Goal: Information Seeking & Learning: Learn about a topic

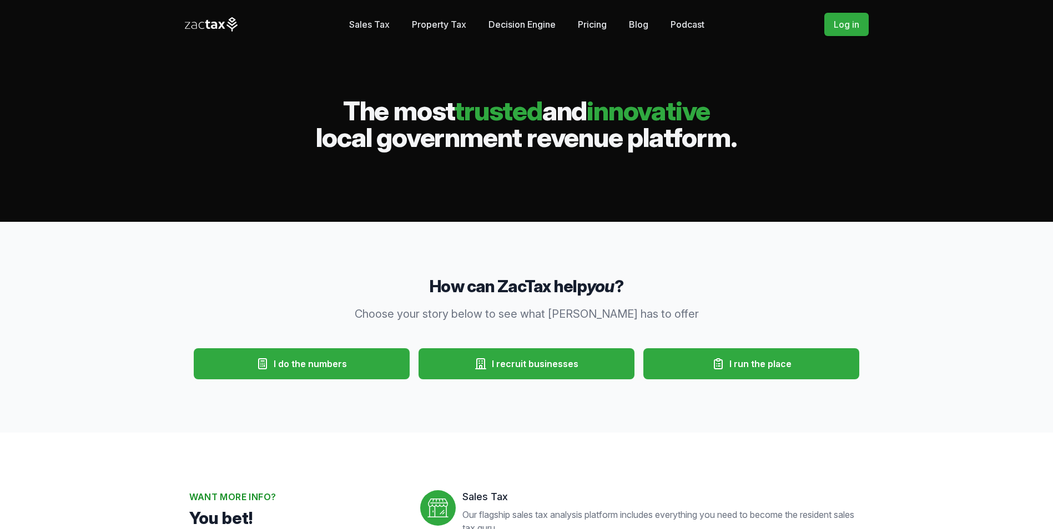
click at [596, 22] on link "Pricing" at bounding box center [592, 24] width 29 height 22
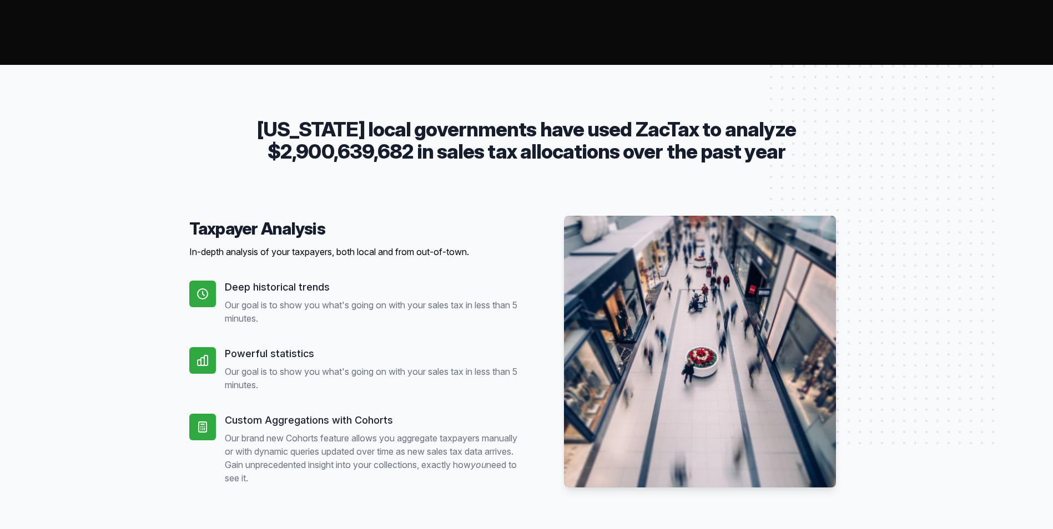
scroll to position [166, 0]
